Goal: Task Accomplishment & Management: Manage account settings

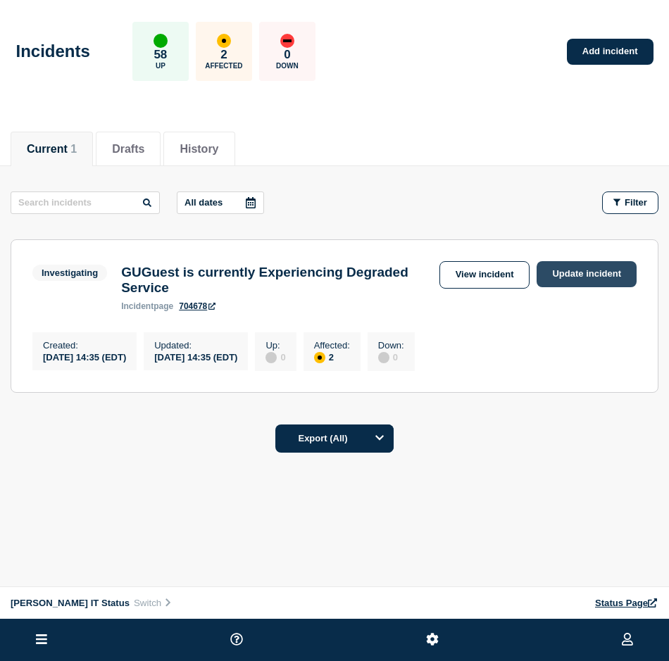
click at [563, 270] on link "Update incident" at bounding box center [586, 274] width 100 height 26
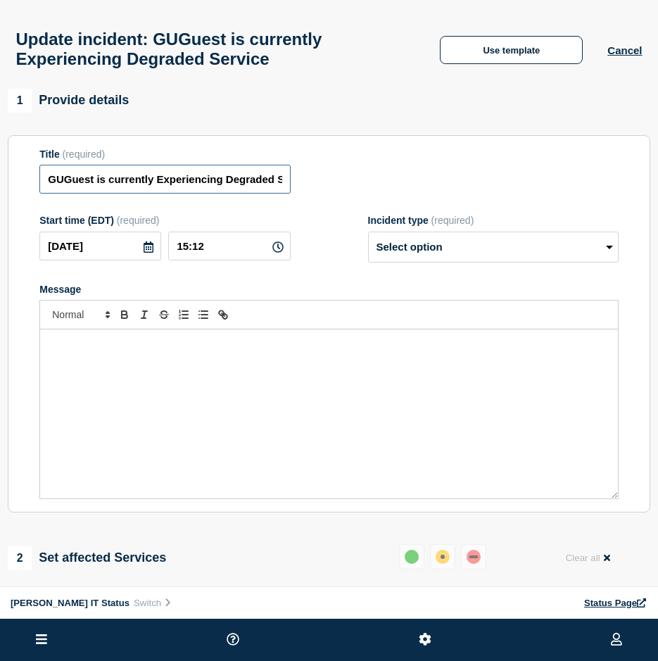
click at [51, 183] on input "GUGuest is currently Experiencing Degraded Service" at bounding box center [164, 179] width 251 height 29
type input "CUGuest is currently Experiencing Degraded Service"
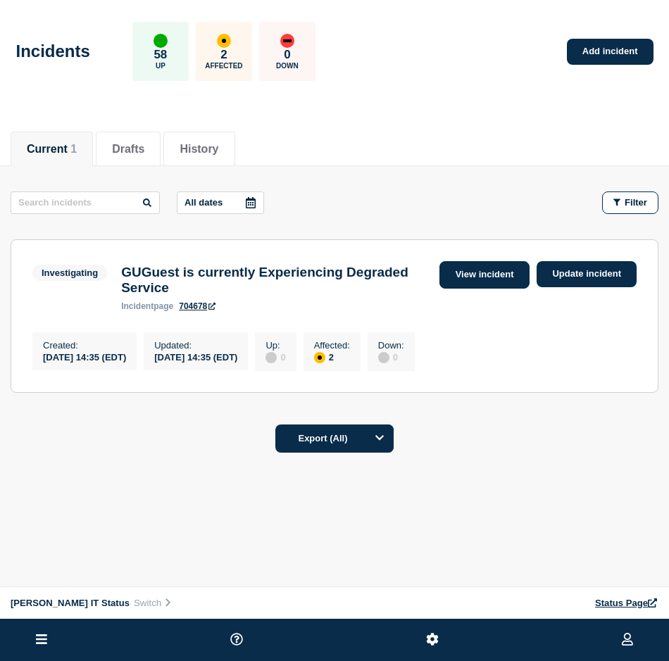
click at [480, 282] on link "View incident" at bounding box center [484, 274] width 91 height 27
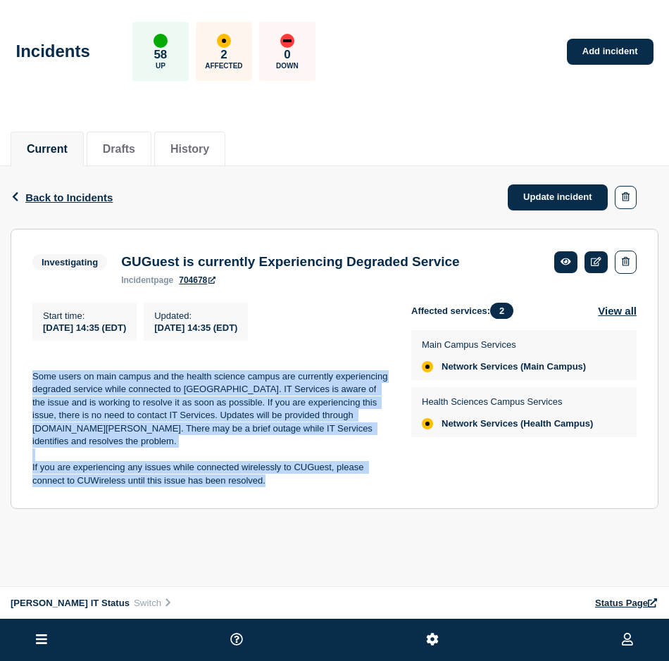
drag, startPoint x: 270, startPoint y: 472, endPoint x: 29, endPoint y: 387, distance: 256.1
click at [29, 387] on section "Investigating GUGuest is currently Experiencing Degraded Service incident page …" at bounding box center [335, 369] width 648 height 281
copy div "Some users on main campus and the health science campus are currently experienc…"
click at [560, 194] on link "Update incident" at bounding box center [558, 197] width 100 height 26
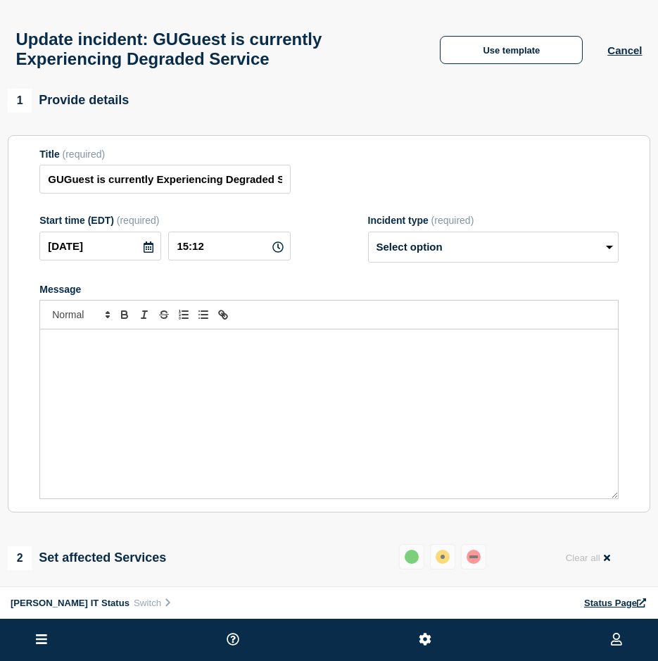
click at [80, 347] on p "Message" at bounding box center [329, 344] width 557 height 13
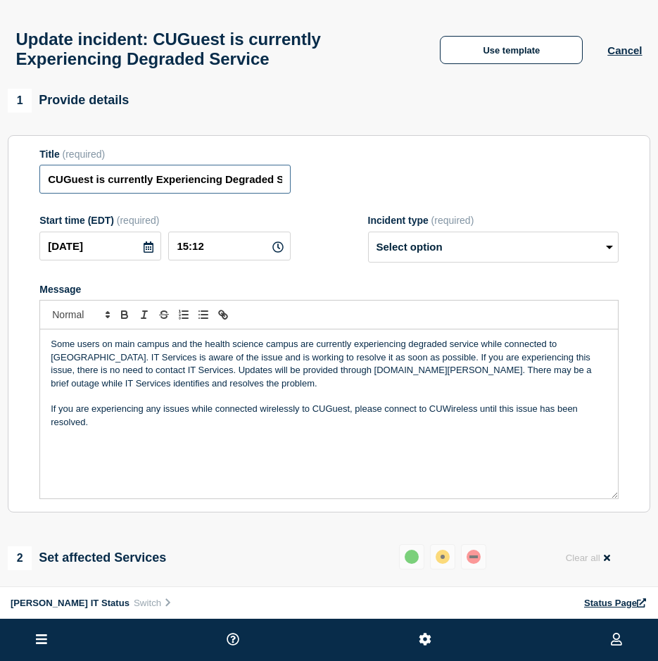
type input "CUGuest is currently Experiencing Degraded Service"
click at [542, 250] on select "Select option Investigating Identified Monitoring Resolved" at bounding box center [493, 247] width 251 height 31
select select "investigating"
click at [368, 238] on select "Select option Investigating Identified Monitoring Resolved" at bounding box center [493, 247] width 251 height 31
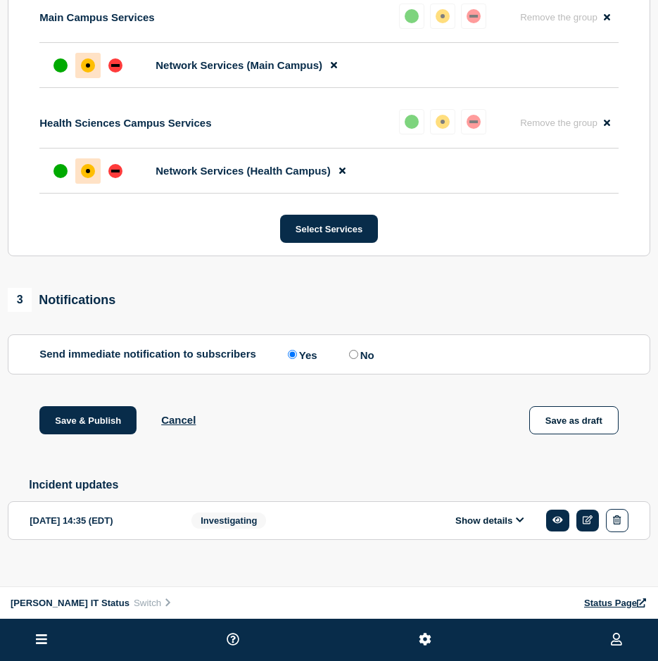
scroll to position [624, 0]
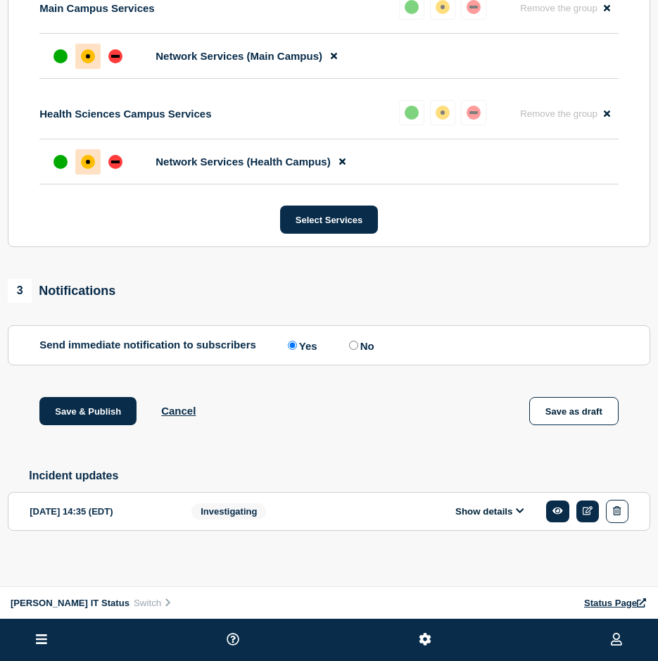
click at [354, 341] on input "No" at bounding box center [353, 345] width 9 height 9
radio input "true"
radio input "false"
click at [82, 406] on button "Save & Publish" at bounding box center [87, 411] width 97 height 28
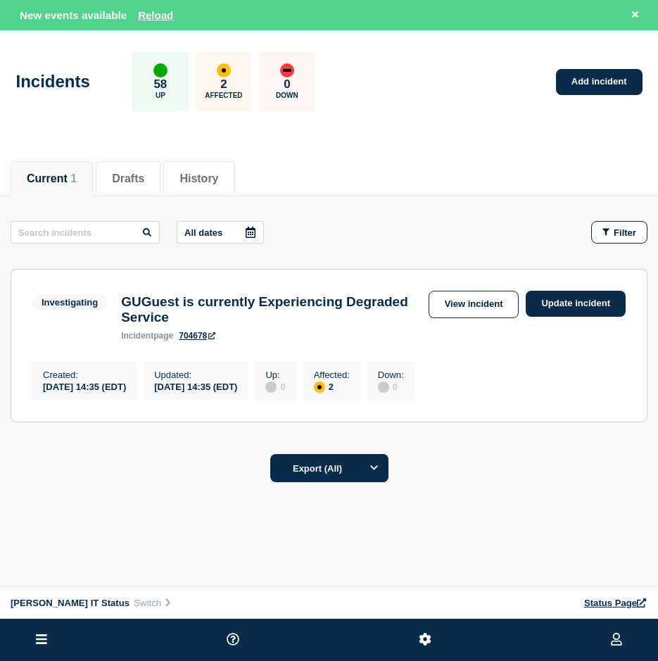
drag, startPoint x: 602, startPoint y: 390, endPoint x: 503, endPoint y: 352, distance: 106.3
click at [602, 390] on div "Created : 2025-08-28 14:35 (EDT) Updated : 2025-08-28 14:35 (EDT) Up : 0 Affect…" at bounding box center [328, 379] width 593 height 42
click at [149, 11] on button "Reload" at bounding box center [155, 15] width 35 height 12
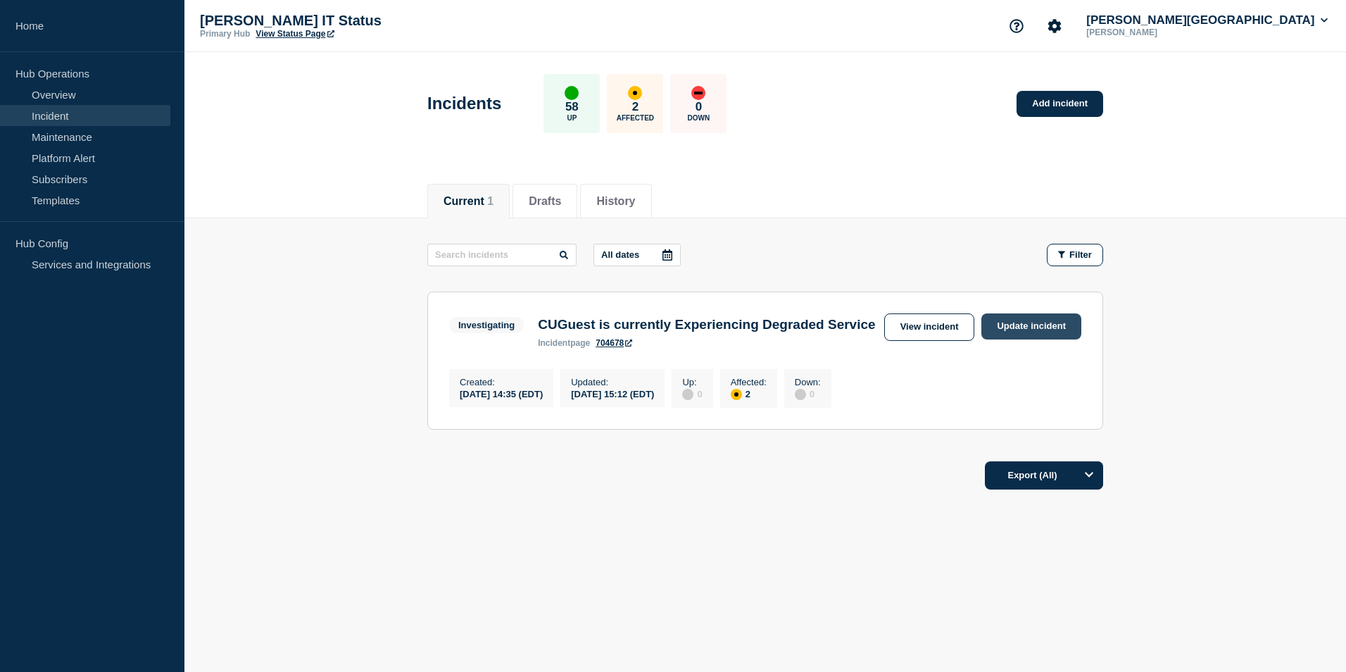
click at [668, 322] on link "Update incident" at bounding box center [1031, 326] width 100 height 26
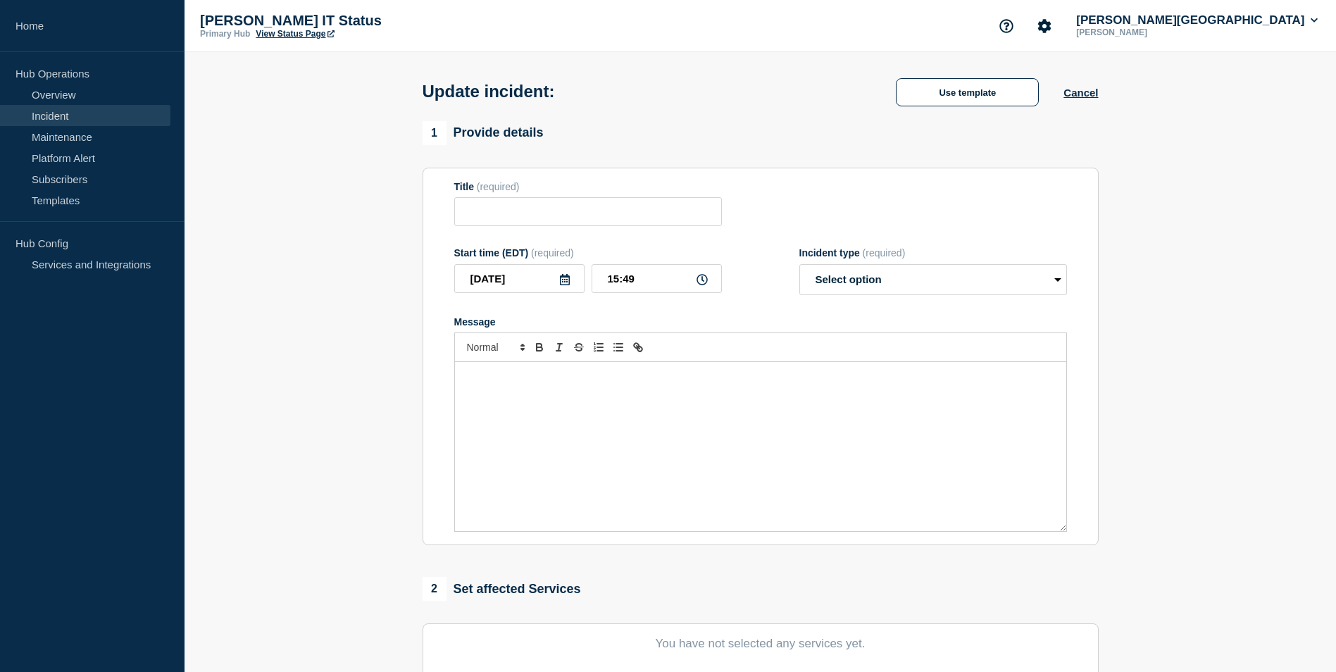
type input "CUGuest is currently Experiencing Degraded Service"
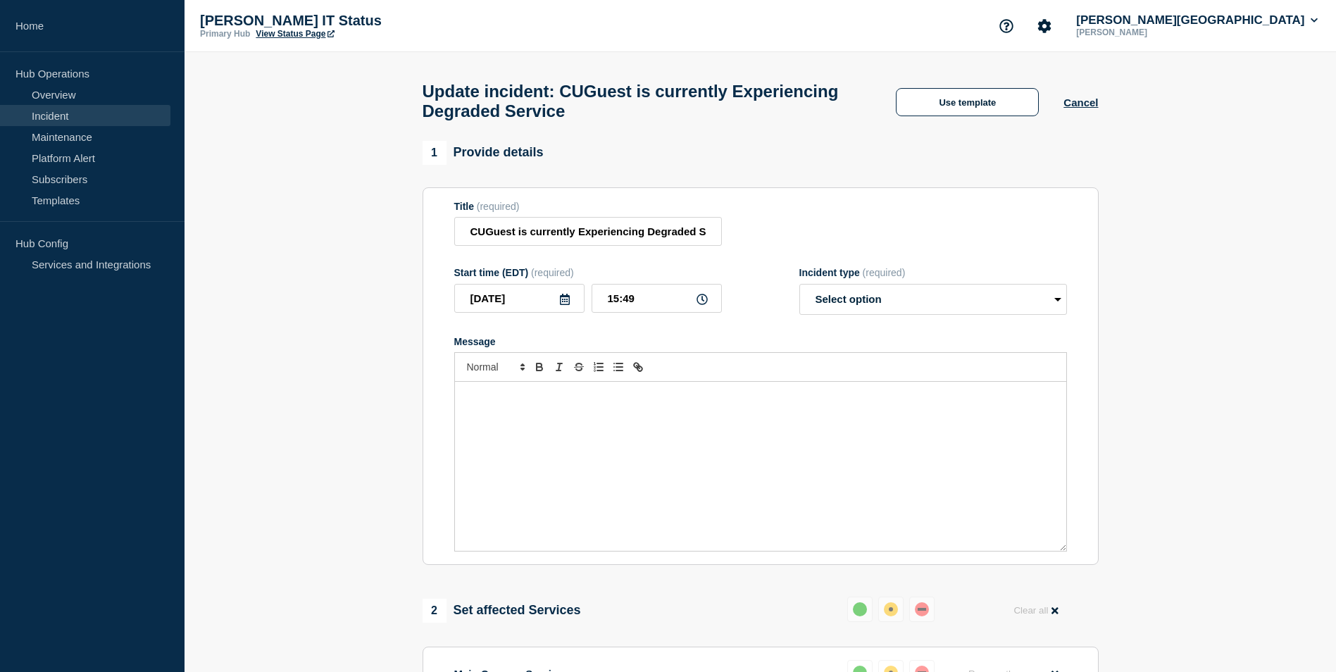
click at [495, 403] on p "Message" at bounding box center [760, 396] width 590 height 13
click at [668, 107] on button "Use template" at bounding box center [966, 102] width 143 height 28
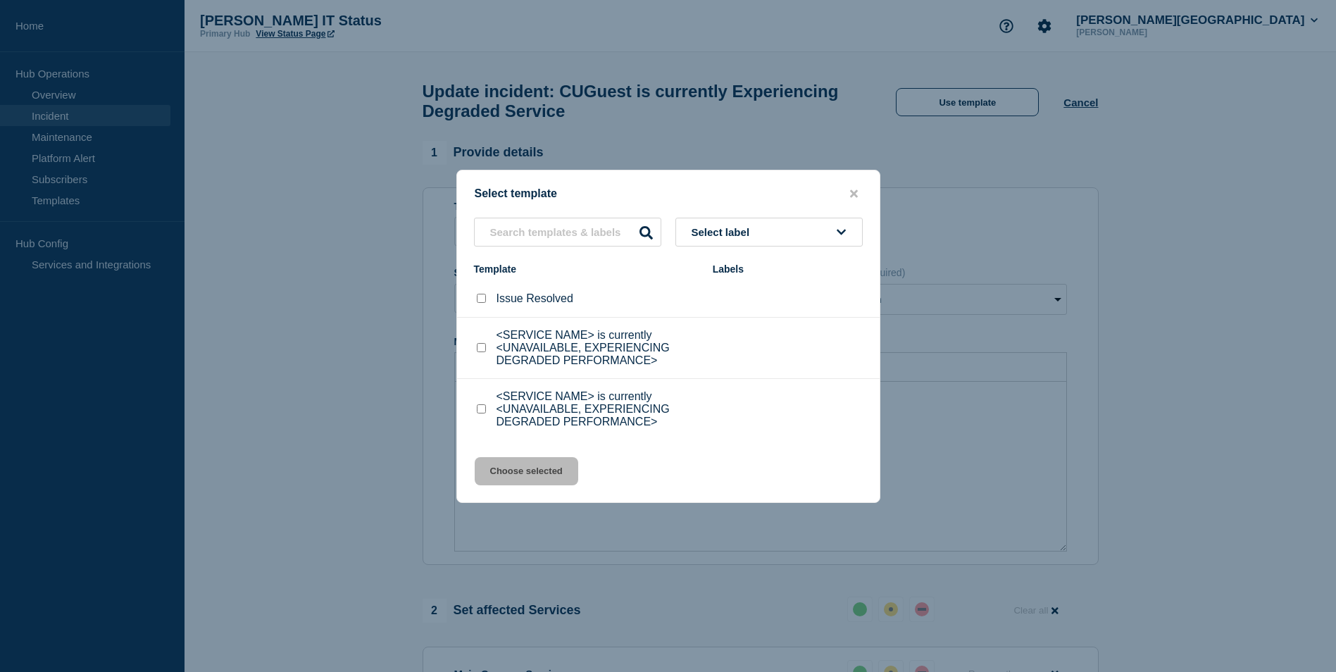
click at [481, 298] on input "Issue Resolved checkbox" at bounding box center [481, 298] width 9 height 9
checkbox input "true"
click at [532, 471] on button "Choose selected" at bounding box center [526, 471] width 103 height 28
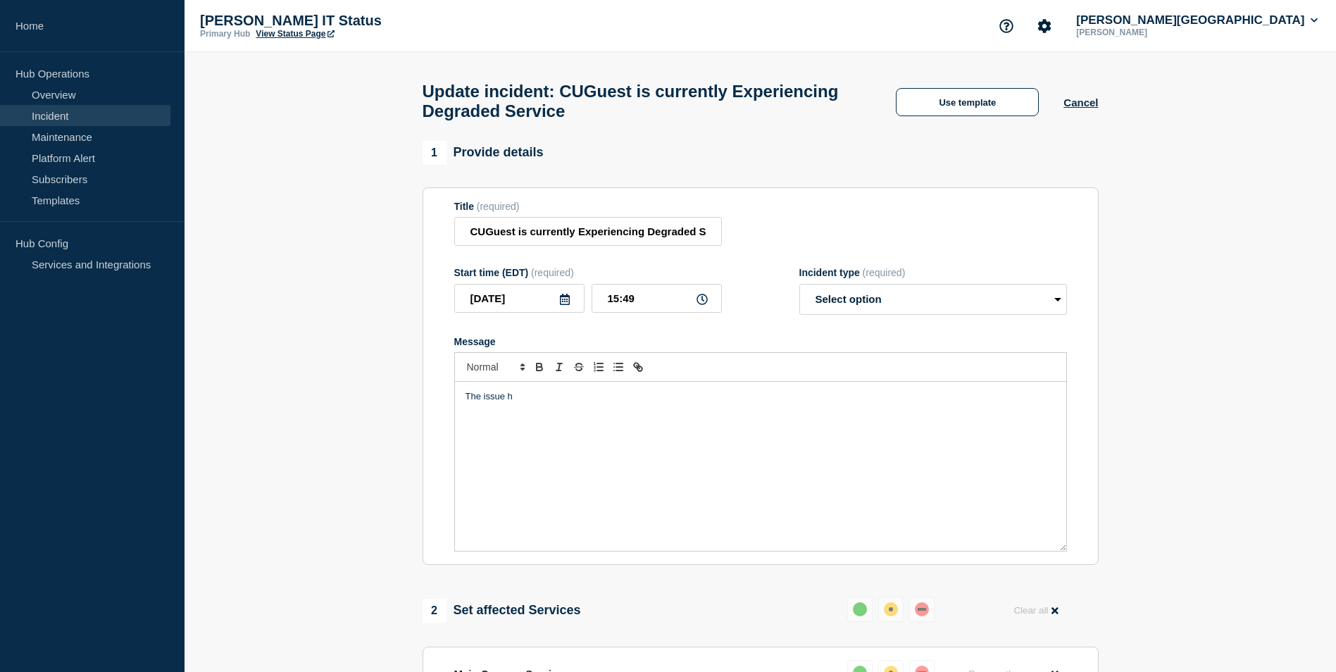
select select "resolved"
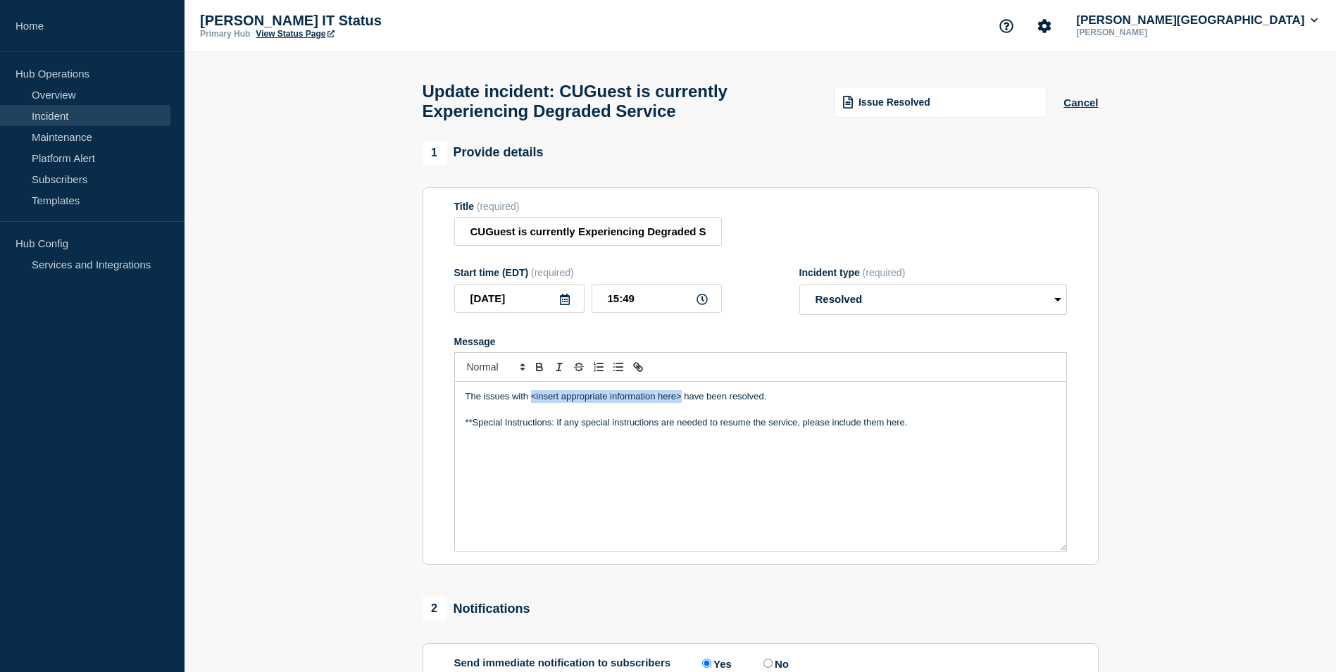
drag, startPoint x: 680, startPoint y: 401, endPoint x: 531, endPoint y: 402, distance: 149.3
click at [531, 402] on p "The issues with <insert appropriate information here> have been resolved." at bounding box center [760, 396] width 590 height 13
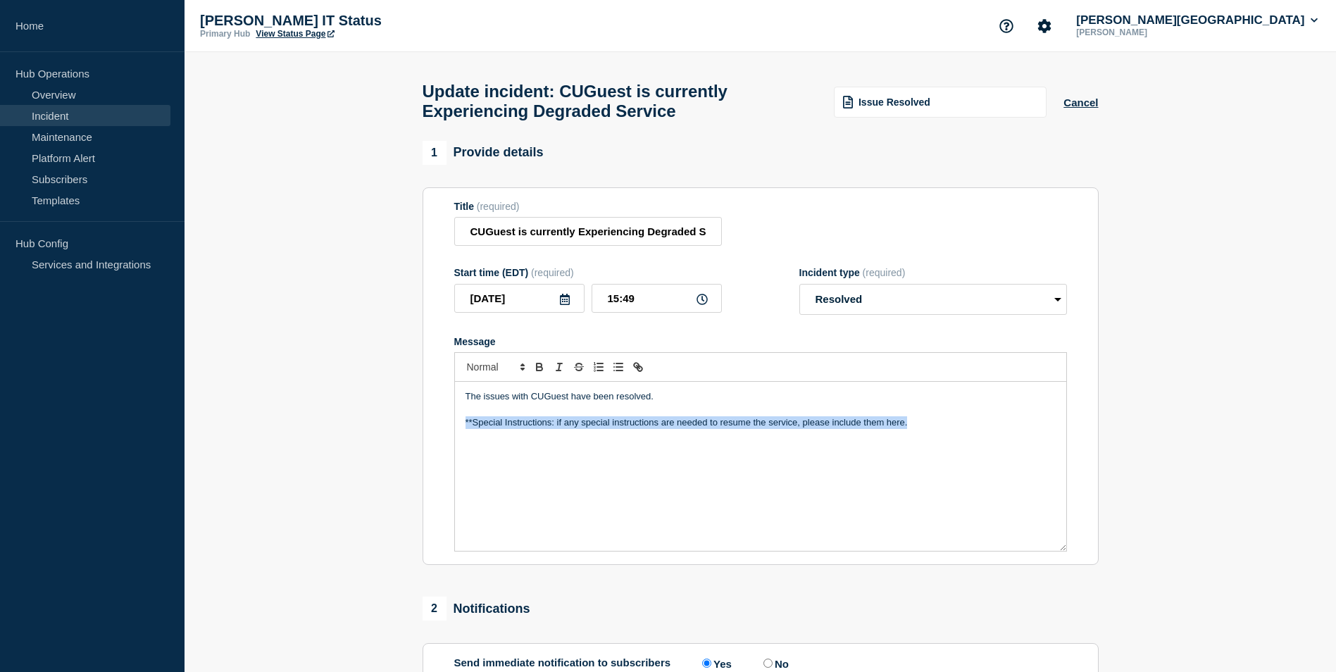
drag, startPoint x: 850, startPoint y: 430, endPoint x: 379, endPoint y: 432, distance: 471.0
click at [379, 432] on section "1 Provide details Title (required) CUGuest is currently Experiencing Degraded S…" at bounding box center [759, 540] width 1151 height 798
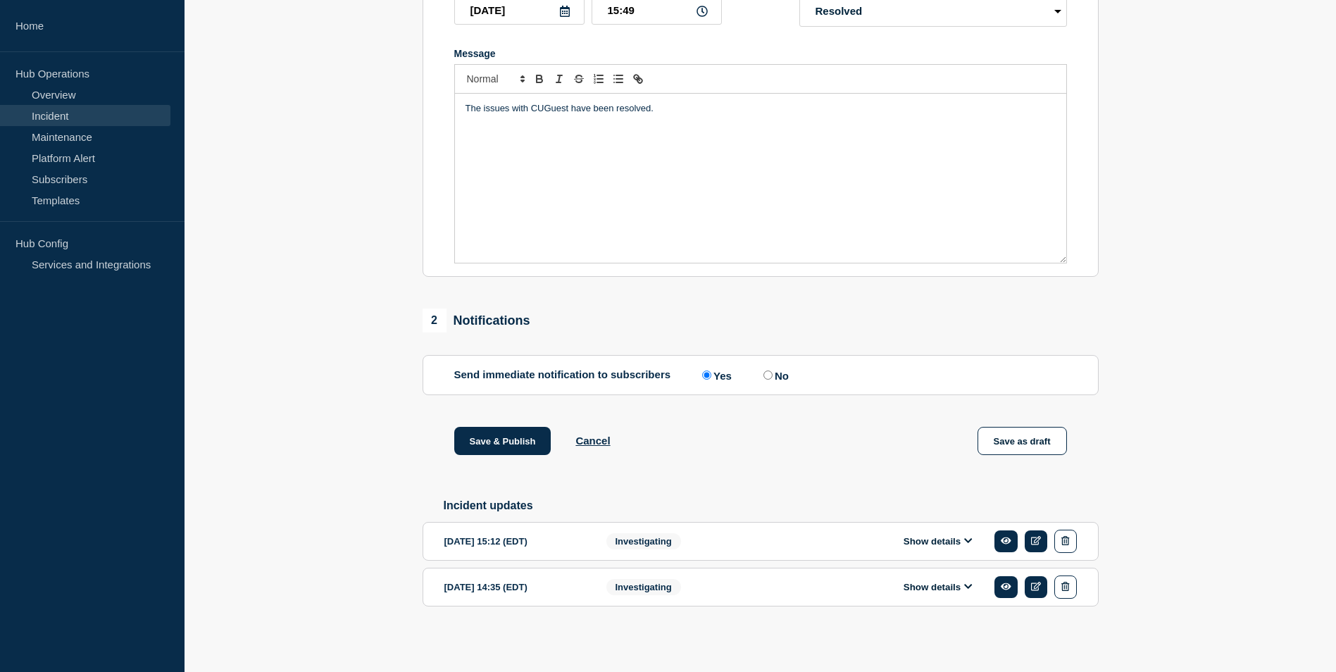
scroll to position [298, 0]
click at [484, 434] on button "Save & Publish" at bounding box center [502, 441] width 97 height 28
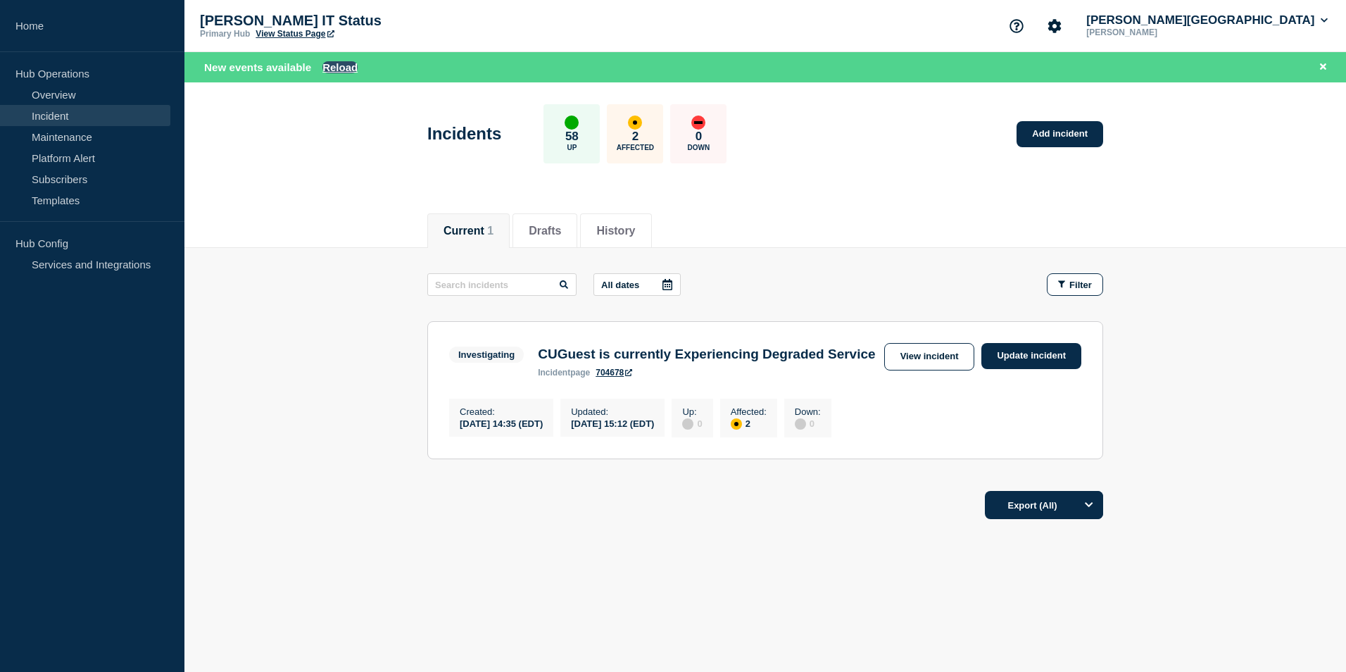
click at [336, 65] on button "Reload" at bounding box center [339, 67] width 35 height 12
